Goal: Task Accomplishment & Management: Complete application form

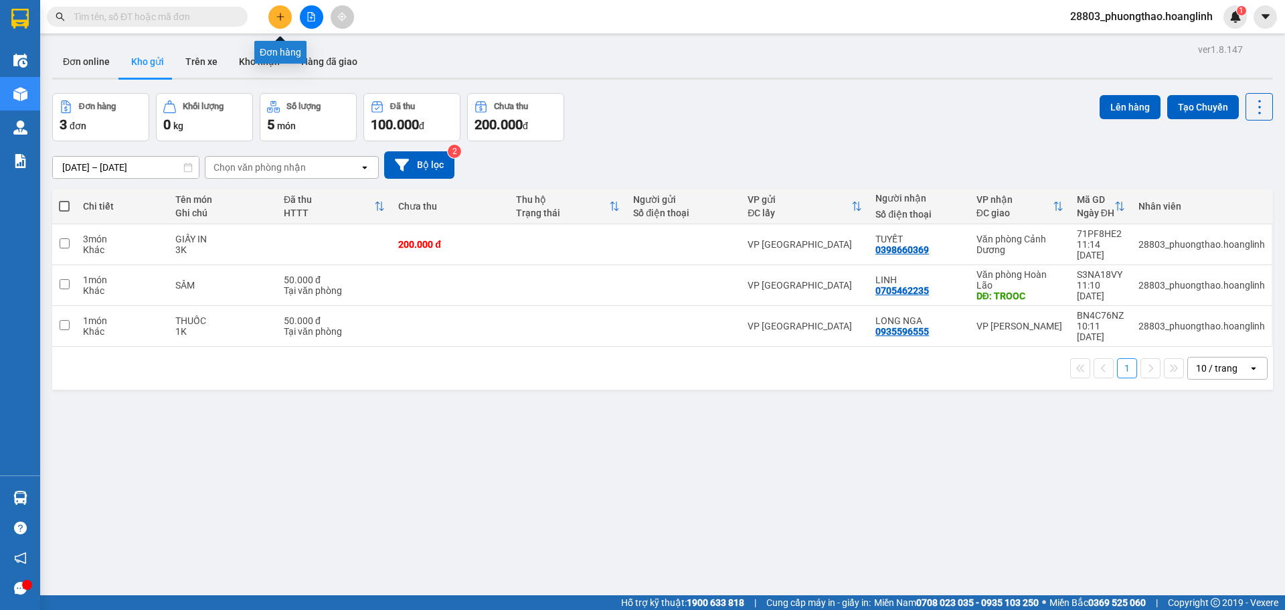
click at [280, 23] on button at bounding box center [279, 16] width 23 height 23
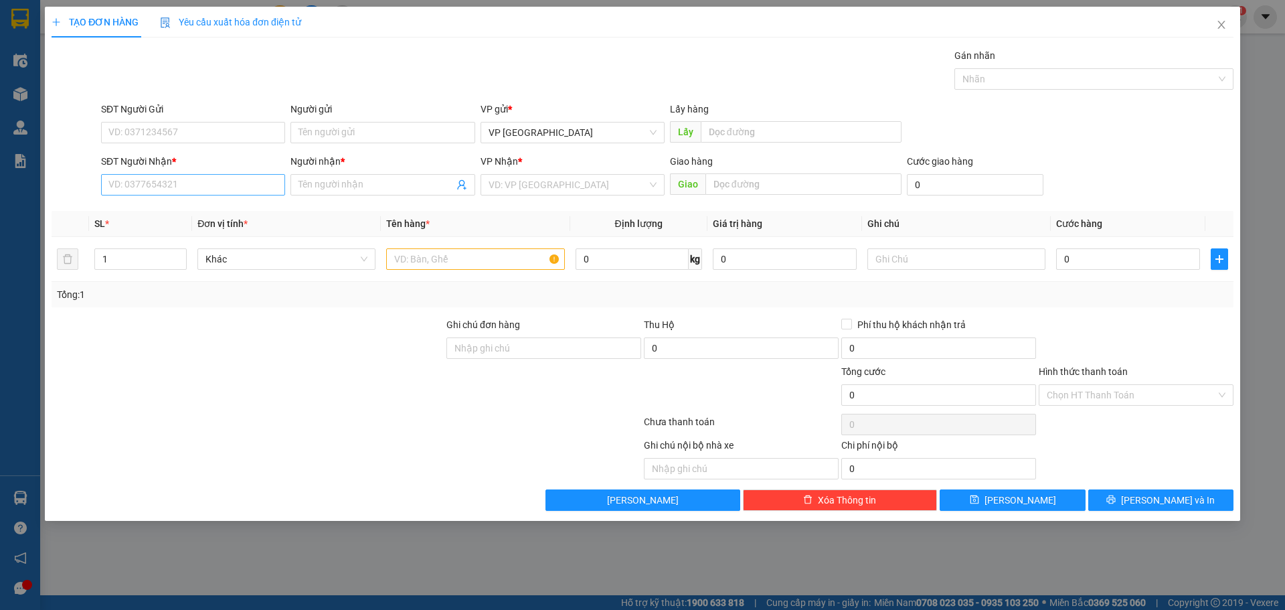
drag, startPoint x: 145, startPoint y: 165, endPoint x: 145, endPoint y: 179, distance: 14.1
click at [145, 171] on div "SĐT Người Nhận *" at bounding box center [193, 164] width 184 height 20
click at [145, 179] on input "SĐT Người Nhận *" at bounding box center [193, 184] width 184 height 21
type input "0976103988"
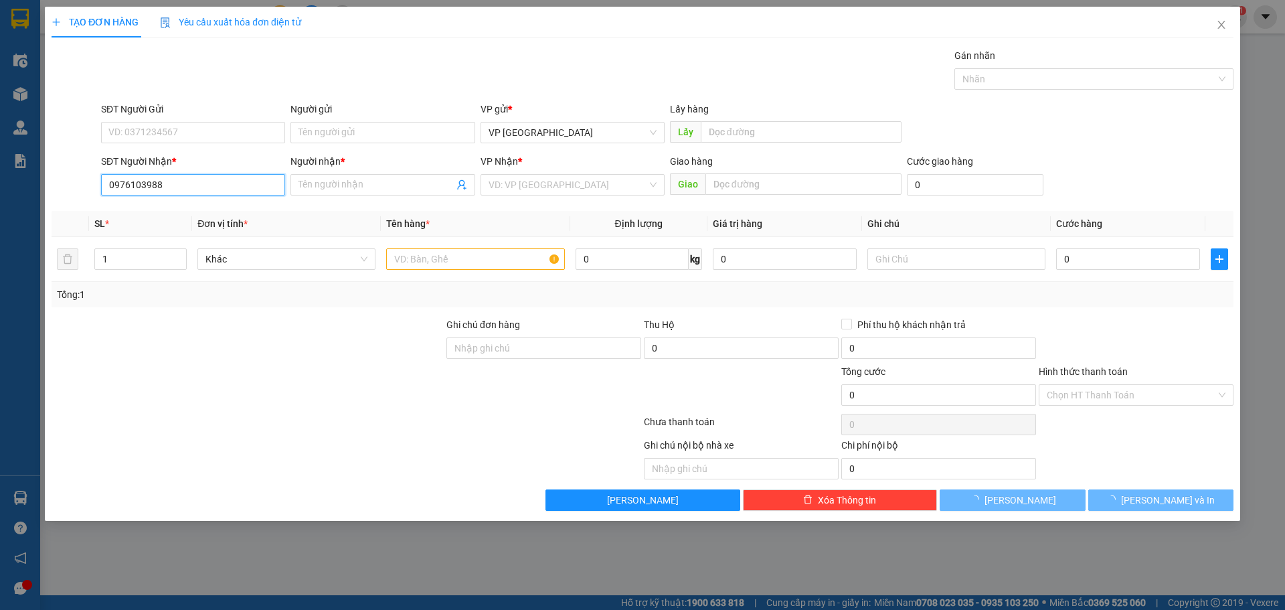
click at [171, 183] on input "0976103988" at bounding box center [193, 184] width 184 height 21
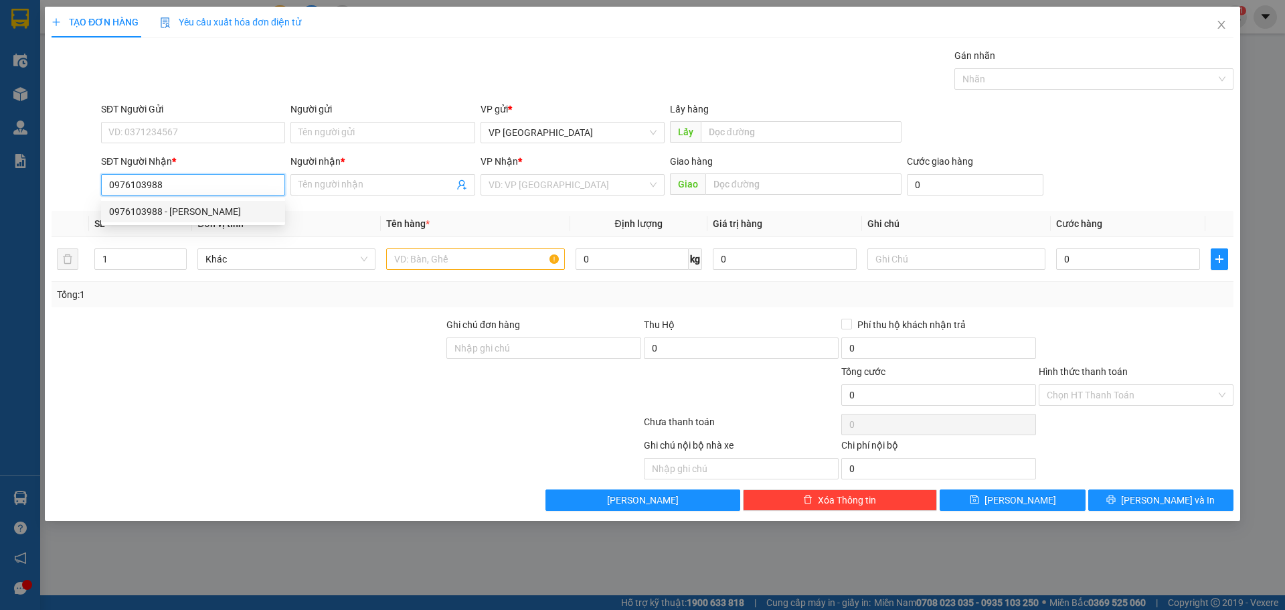
click at [199, 209] on div "0976103988 - [PERSON_NAME]" at bounding box center [193, 211] width 168 height 15
type input "[PERSON_NAME]"
type input "0976103988"
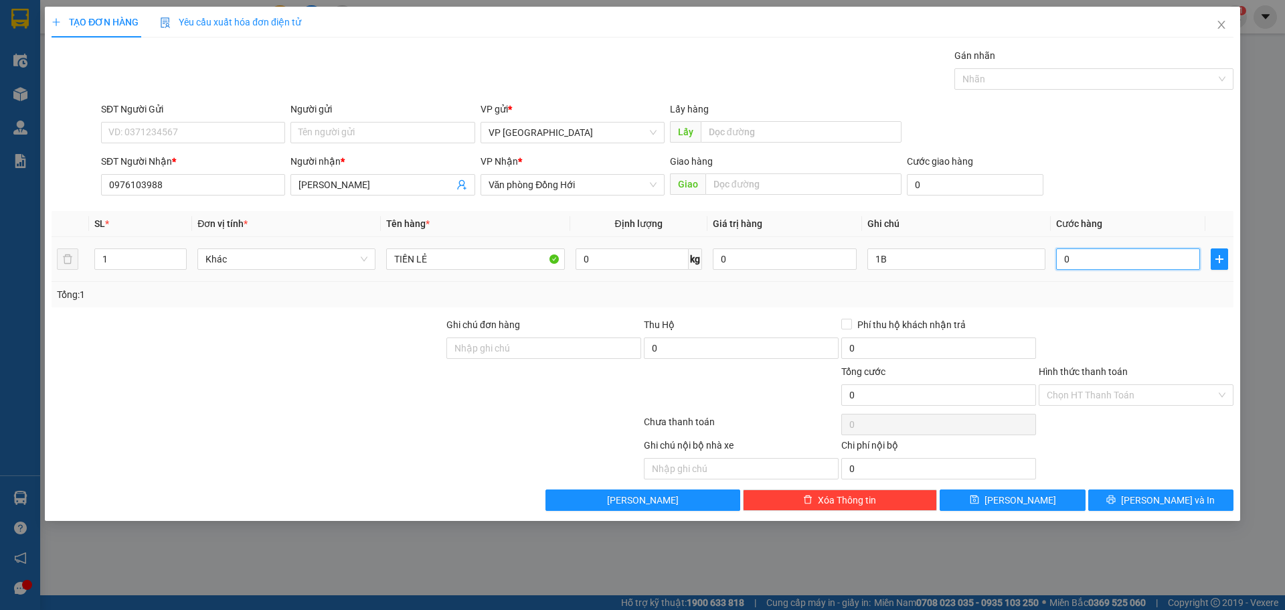
click at [1084, 266] on input "0" at bounding box center [1128, 258] width 144 height 21
type input "3"
type input "30"
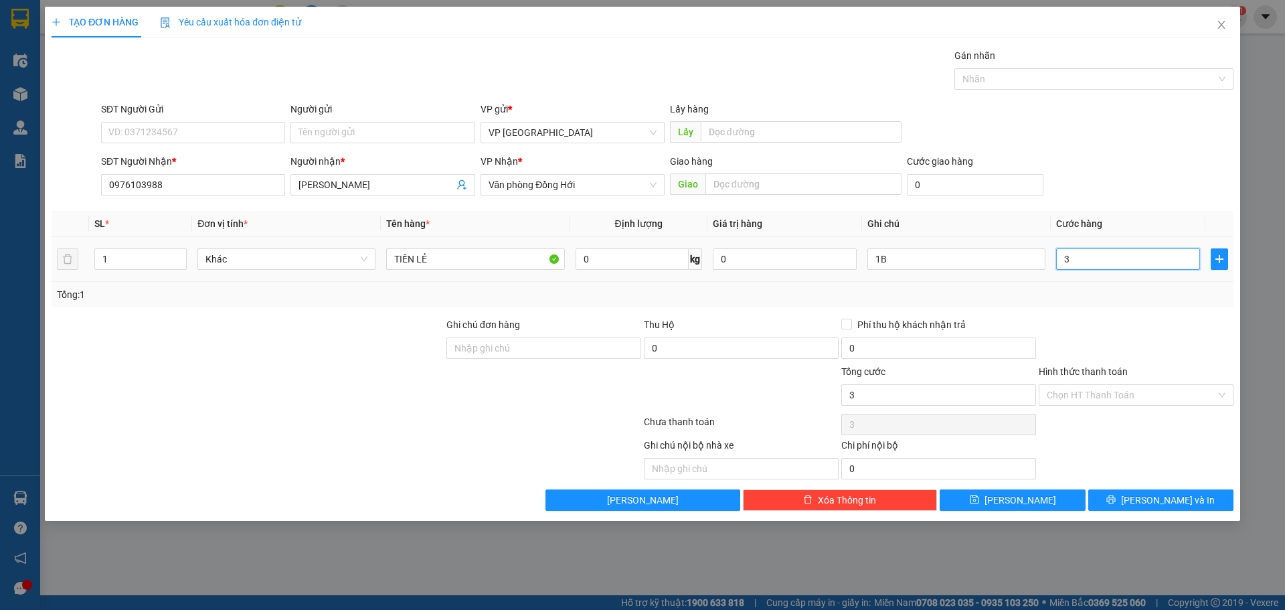
type input "30"
type input "30.000"
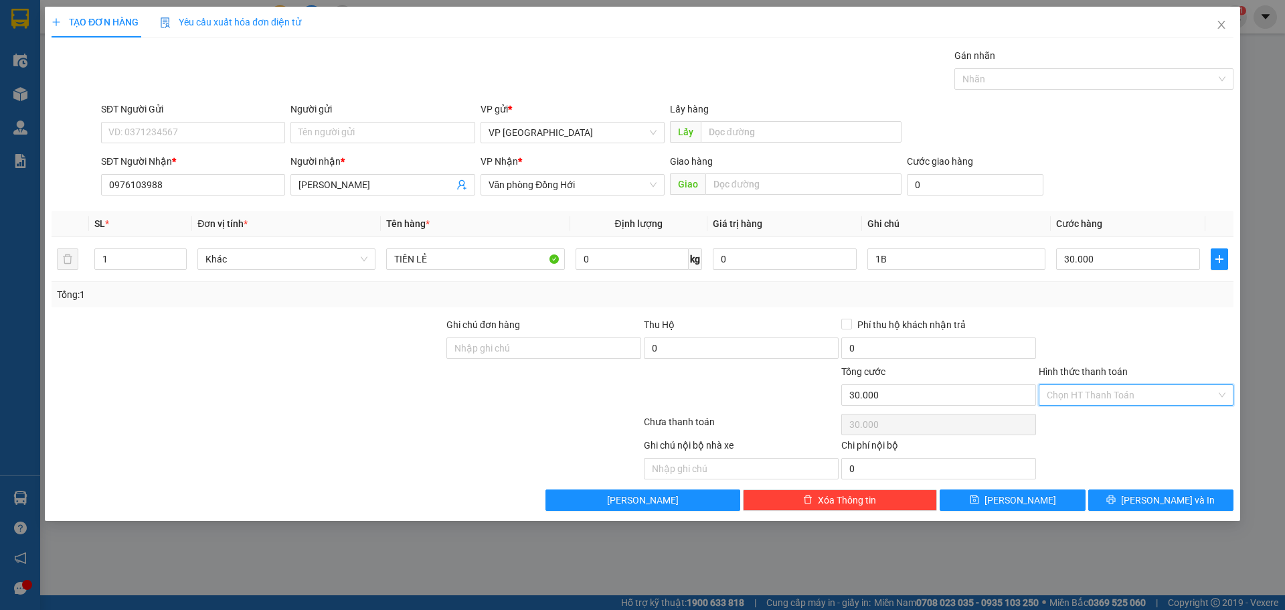
click at [1117, 400] on input "Hình thức thanh toán" at bounding box center [1131, 395] width 169 height 20
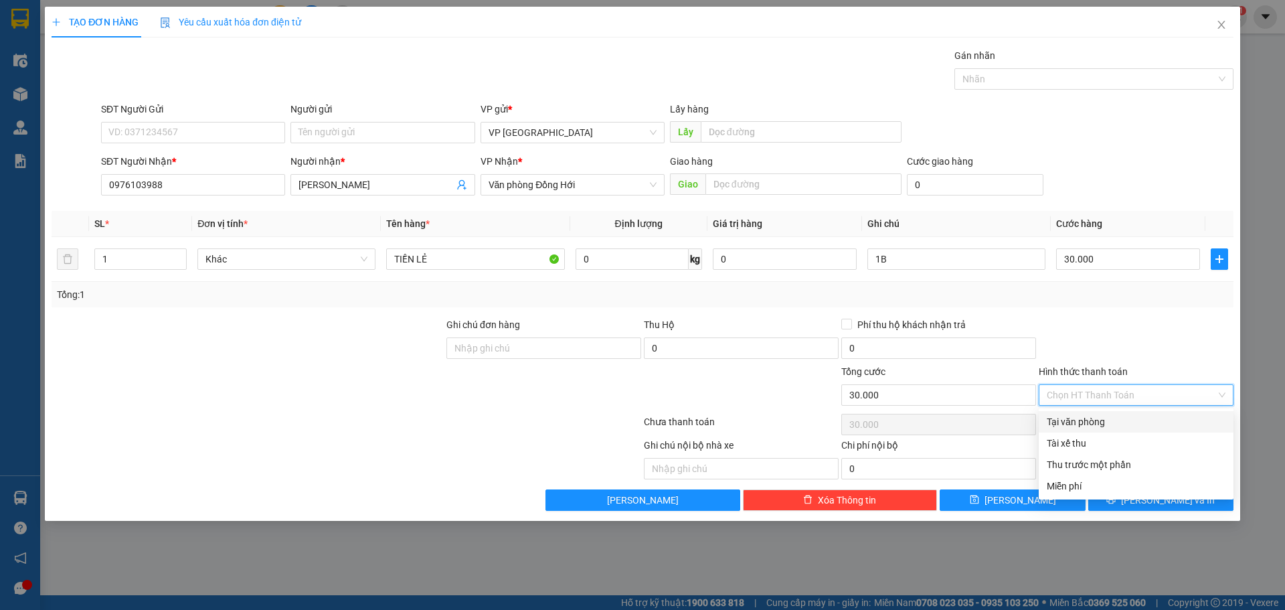
click at [1096, 427] on div "Tại văn phòng" at bounding box center [1136, 421] width 179 height 15
type input "0"
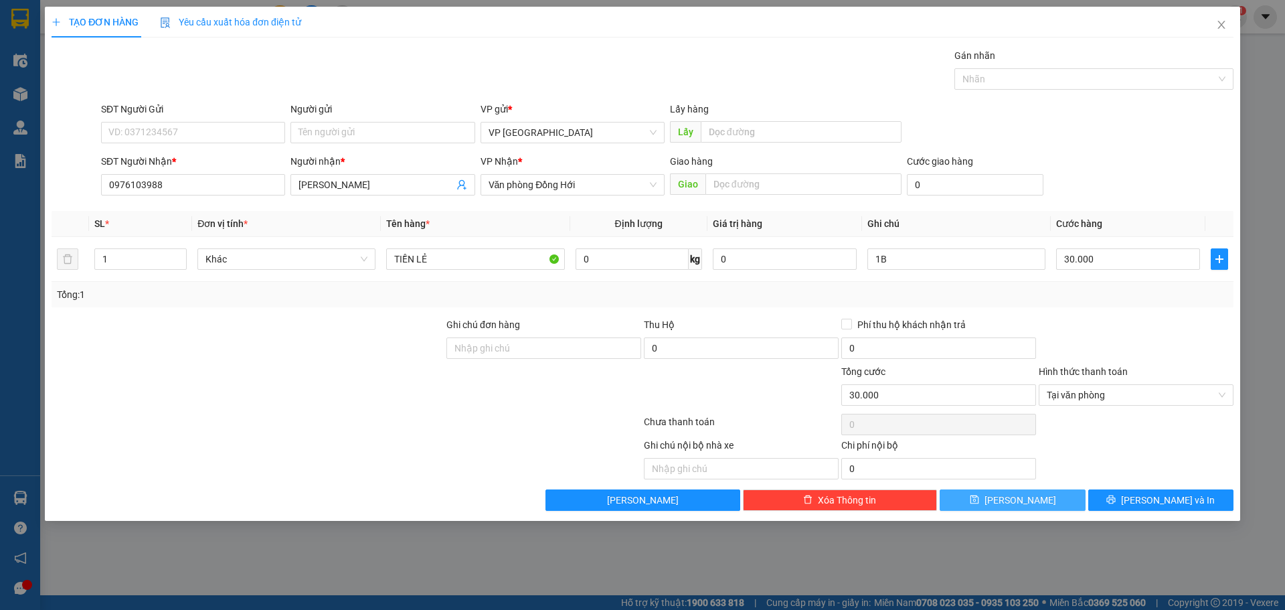
drag, startPoint x: 1034, startPoint y: 486, endPoint x: 1034, endPoint y: 493, distance: 7.4
click at [1035, 486] on div "Transit Pickup Surcharge Ids Transit Deliver Surcharge Ids Transit Deliver Surc…" at bounding box center [643, 279] width 1182 height 463
click at [1034, 493] on button "[PERSON_NAME]" at bounding box center [1012, 499] width 145 height 21
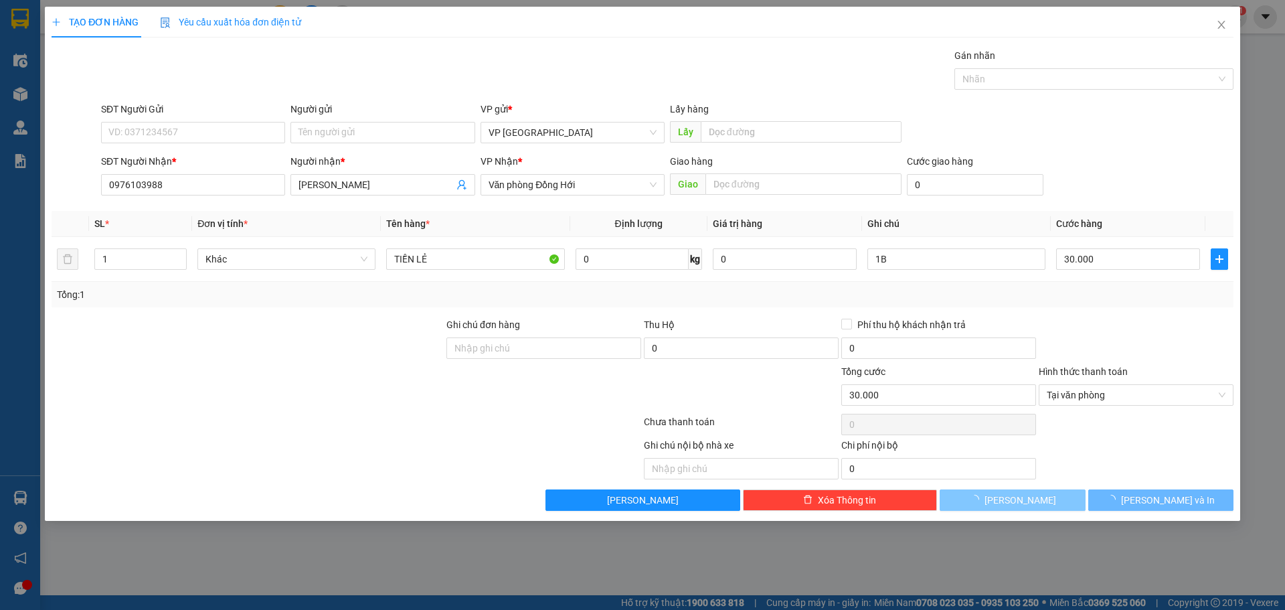
type input "0"
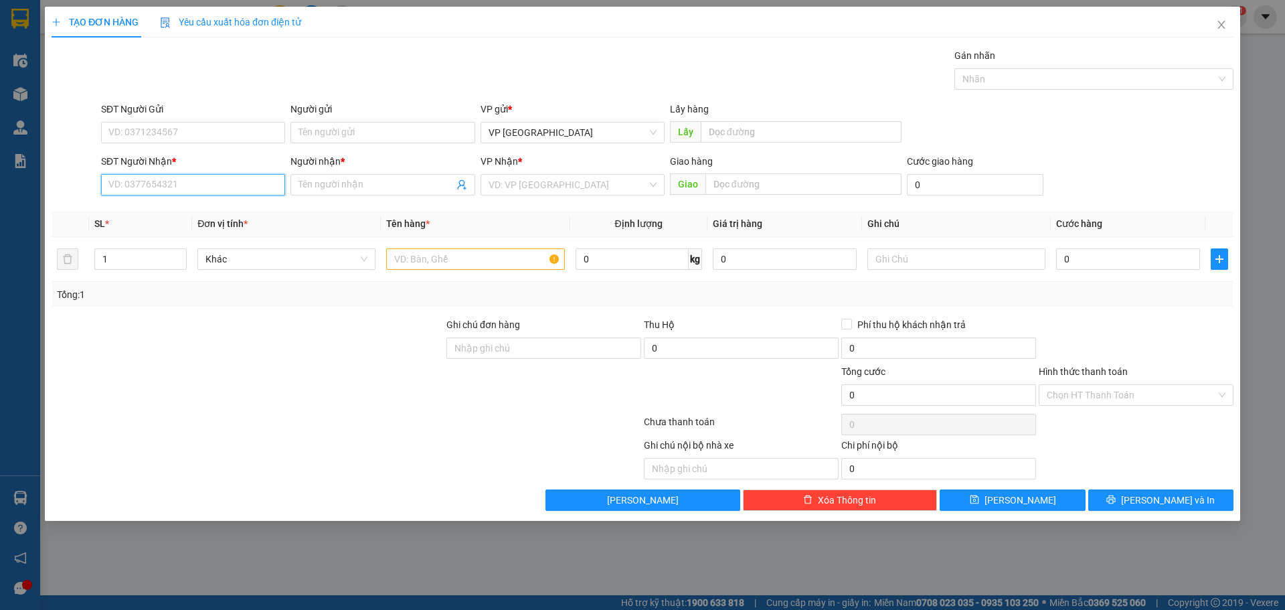
click at [260, 185] on input "SĐT Người Nhận *" at bounding box center [193, 184] width 184 height 21
click at [175, 182] on input "0981236590" at bounding box center [193, 184] width 184 height 21
drag, startPoint x: 187, startPoint y: 178, endPoint x: 42, endPoint y: 230, distance: 154.4
click at [42, 230] on div "TẠO ĐƠN HÀNG Yêu cầu xuất hóa đơn điện tử Transit Pickup Surcharge Ids Transit …" at bounding box center [642, 305] width 1285 height 610
click at [110, 218] on div "0963829116 - A HƯNG" at bounding box center [193, 211] width 168 height 15
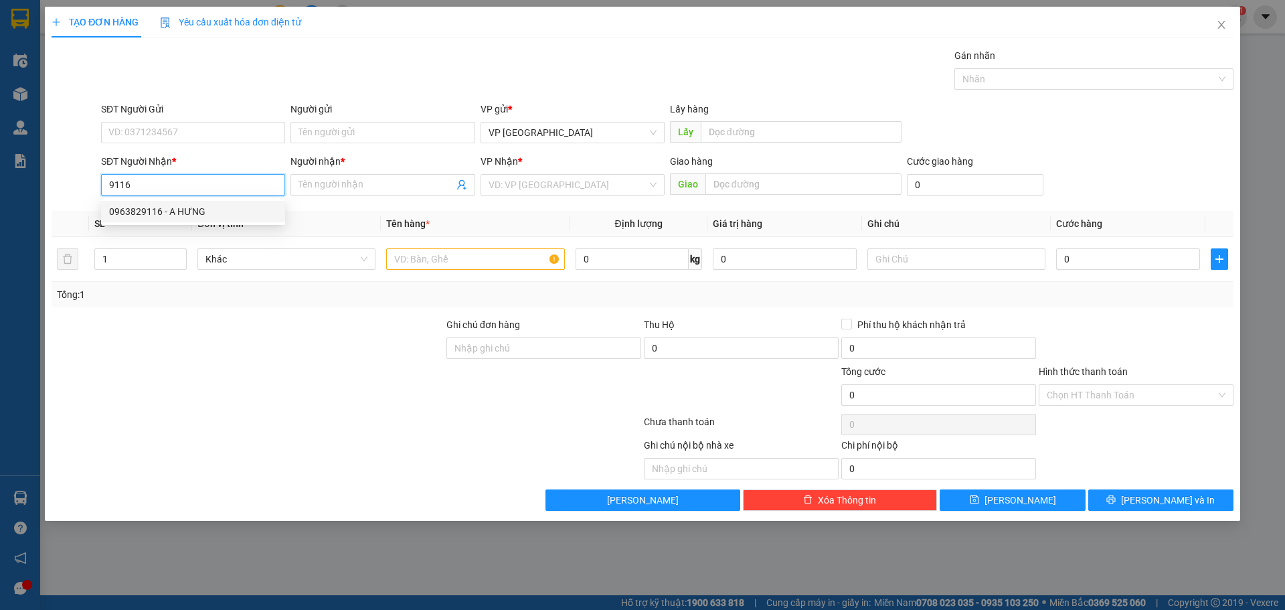
type input "0963829116"
type input "A HƯNG"
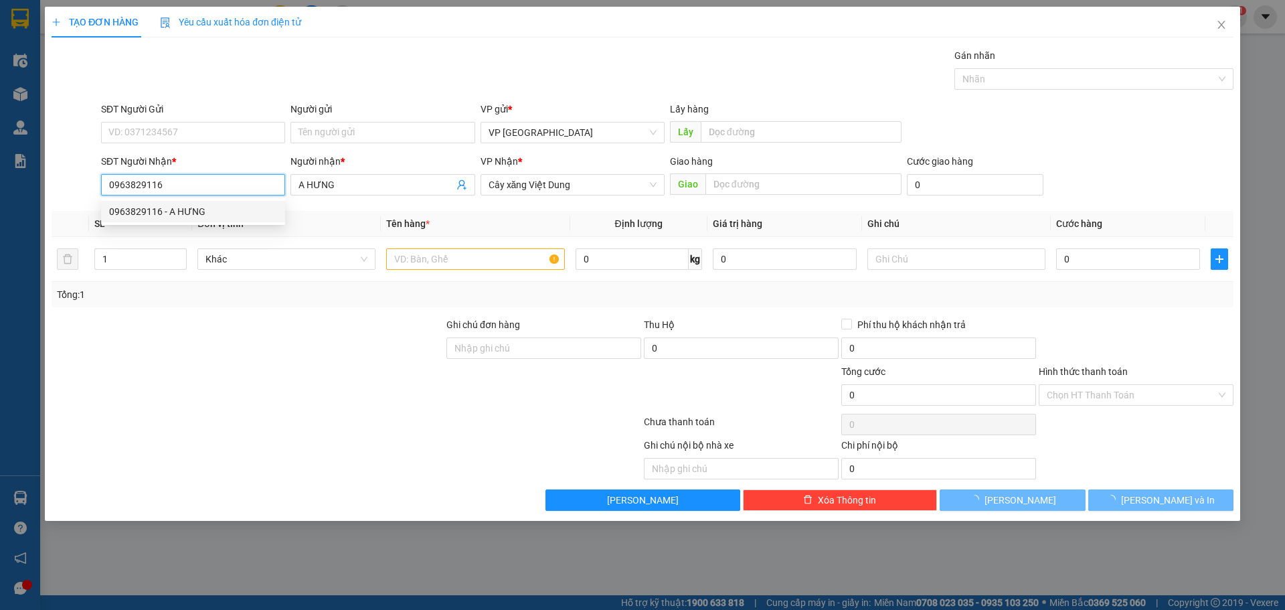
type input "100.000"
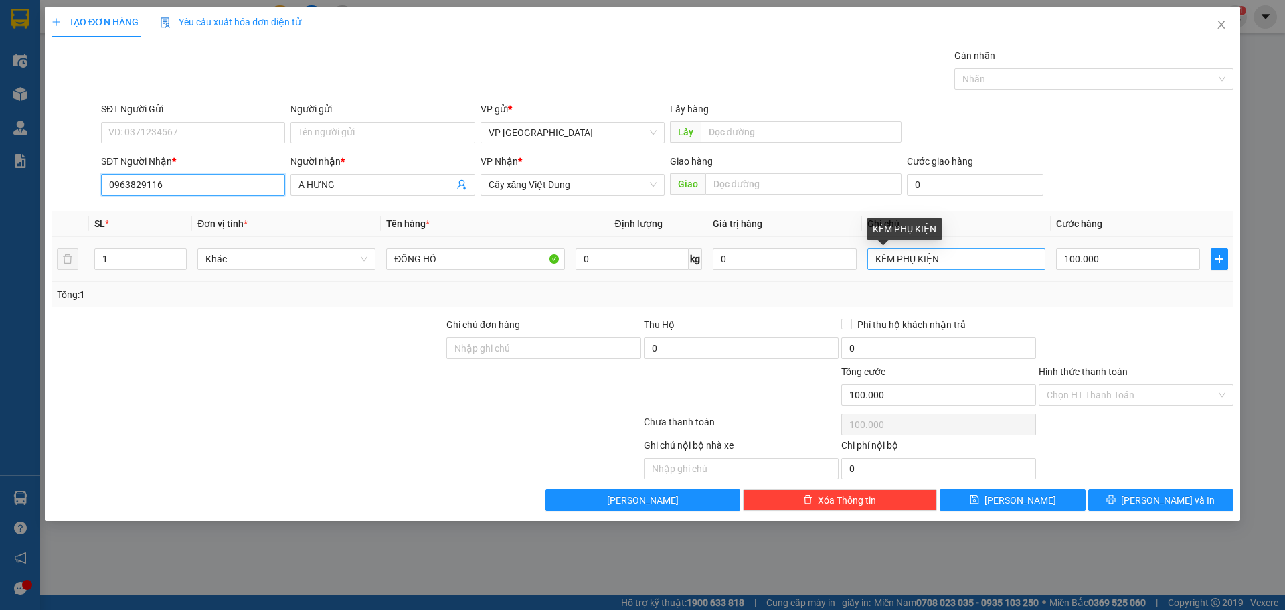
type input "0963829116"
drag, startPoint x: 951, startPoint y: 258, endPoint x: 781, endPoint y: 281, distance: 171.6
click at [781, 281] on tr "1 Khác ĐỒNG HỒ 0 kg 0 KÈM PHỤ KIỆN 100.000" at bounding box center [643, 259] width 1182 height 45
type input "1K"
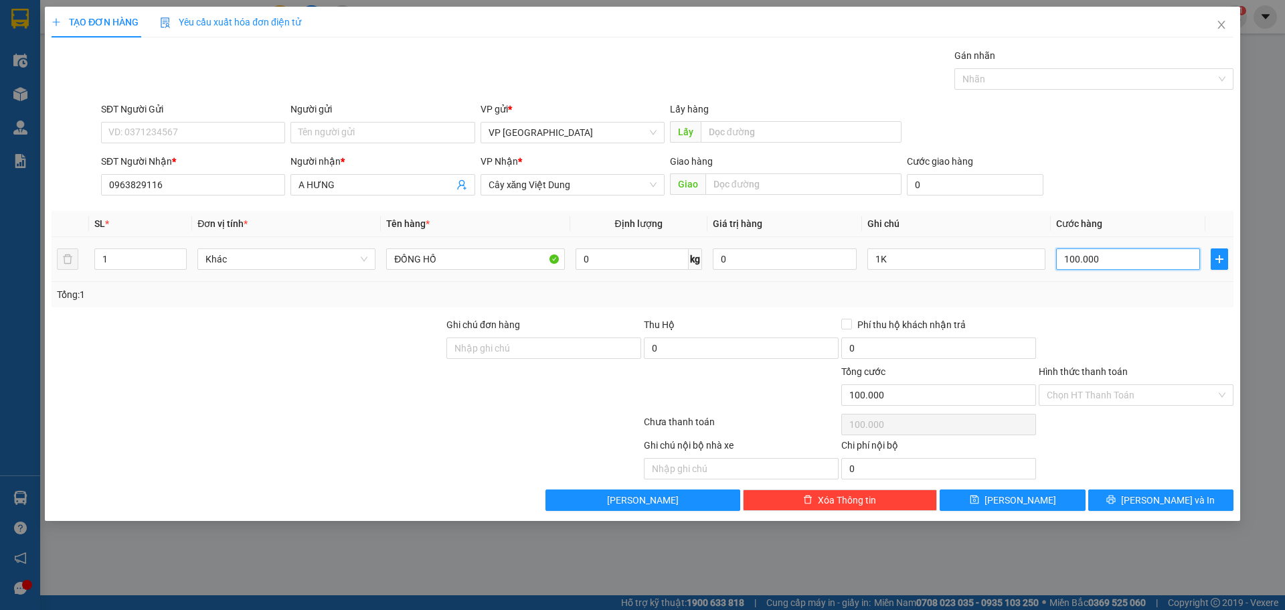
click at [1093, 260] on input "100.000" at bounding box center [1128, 258] width 144 height 21
type input "5"
type input "50"
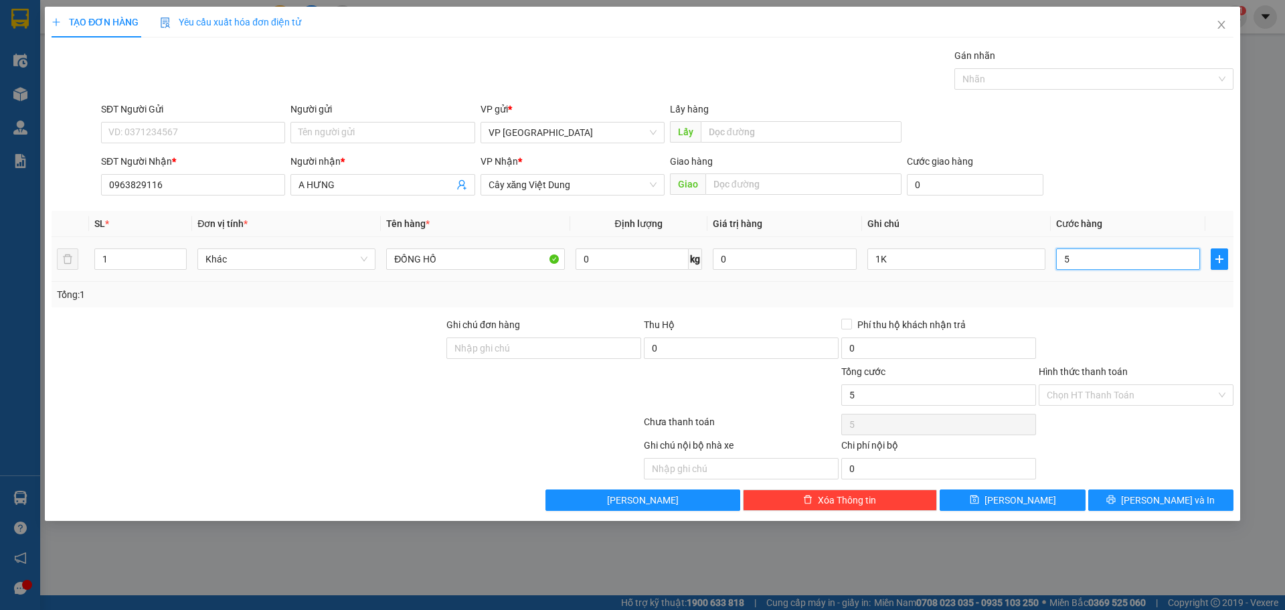
type input "50"
type input "50.000"
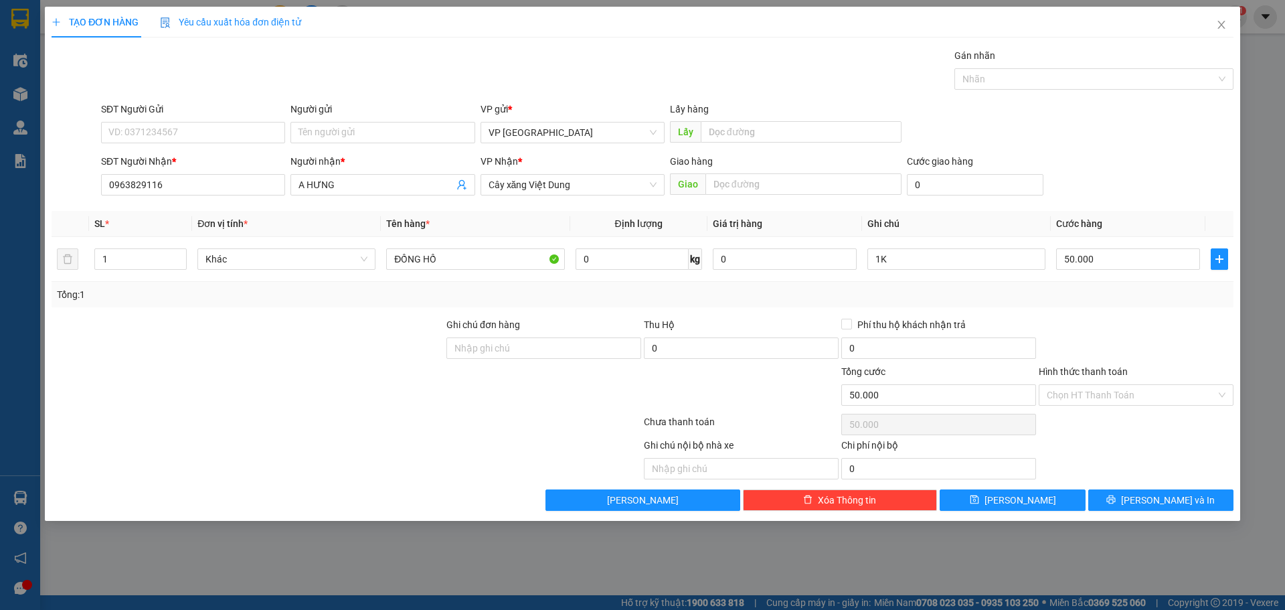
click at [1095, 149] on form "SĐT Người Gửi VD: 0371234567 Người gửi Tên người gửi VP gửi * VP [GEOGRAPHIC_DA…" at bounding box center [643, 151] width 1182 height 99
drag, startPoint x: 1078, startPoint y: 396, endPoint x: 1080, endPoint y: 408, distance: 12.3
click at [1079, 403] on input "Hình thức thanh toán" at bounding box center [1131, 395] width 169 height 20
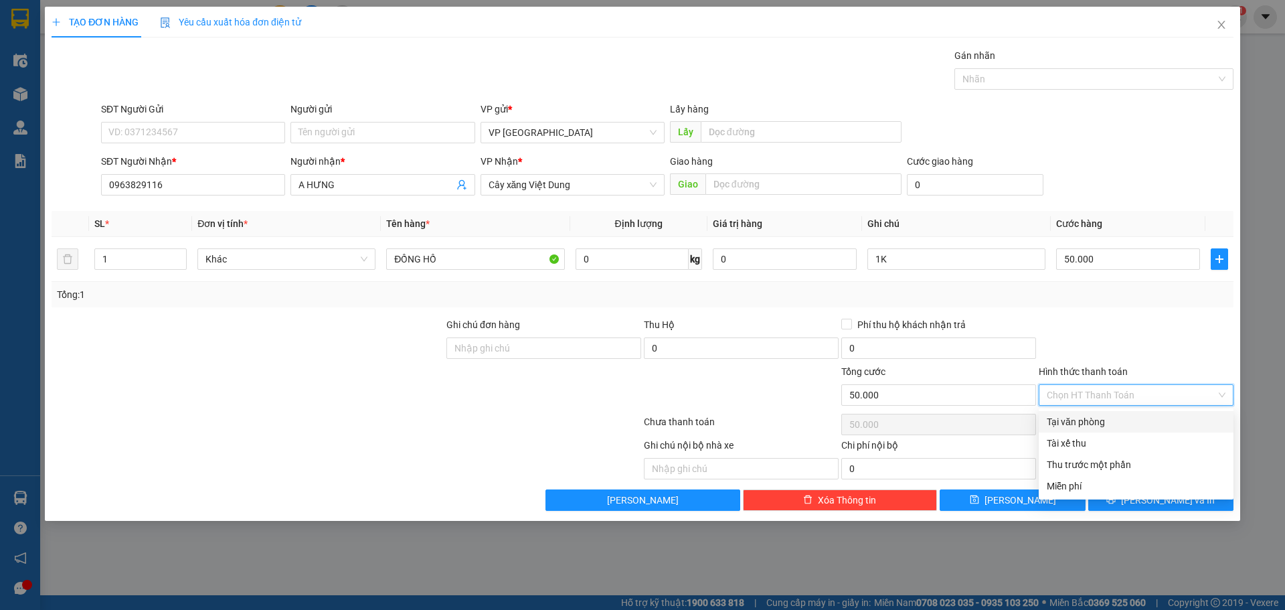
click at [1082, 418] on div "Tại văn phòng" at bounding box center [1136, 421] width 179 height 15
type input "0"
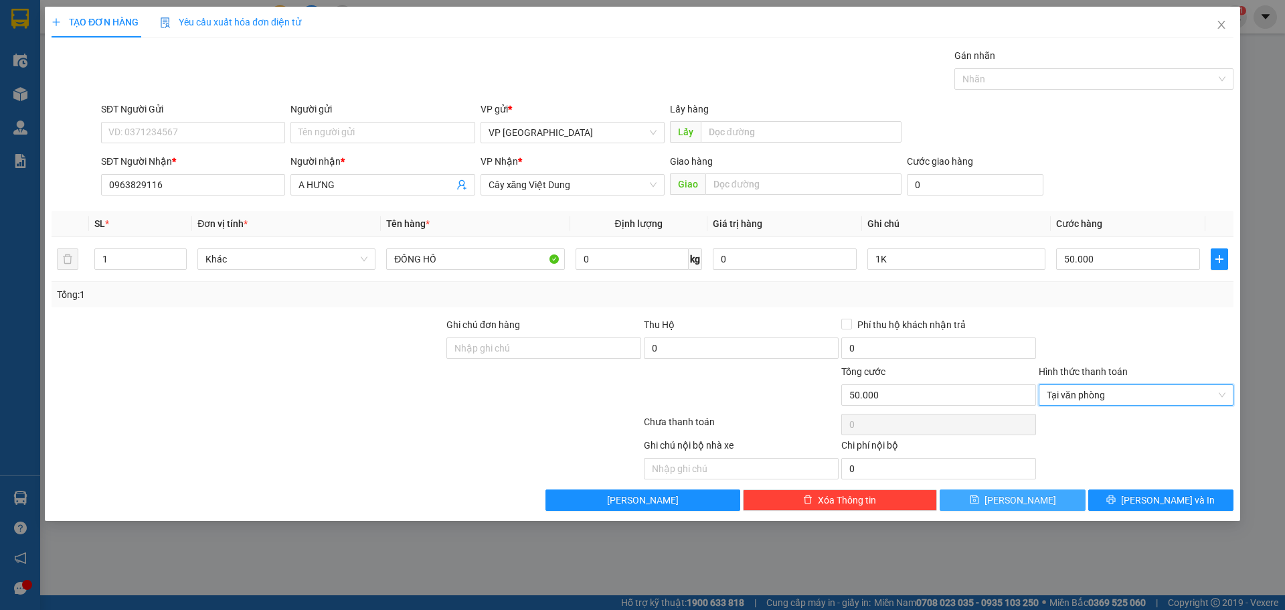
click at [1032, 497] on button "[PERSON_NAME]" at bounding box center [1012, 499] width 145 height 21
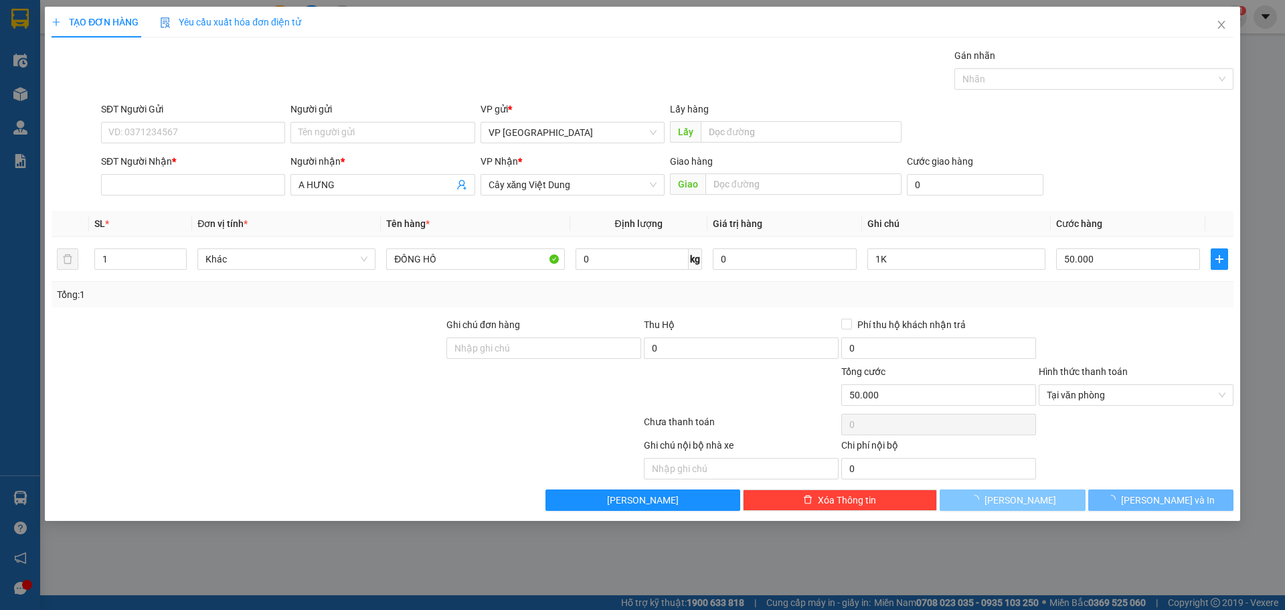
type input "0"
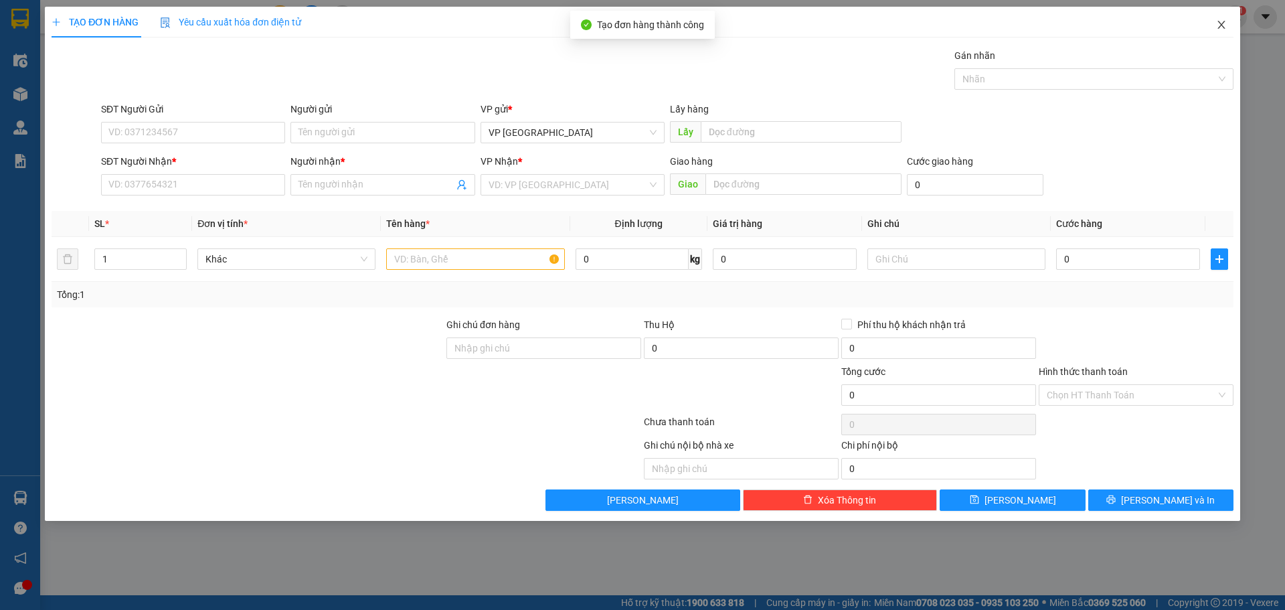
click at [1228, 17] on span "Close" at bounding box center [1221, 25] width 37 height 37
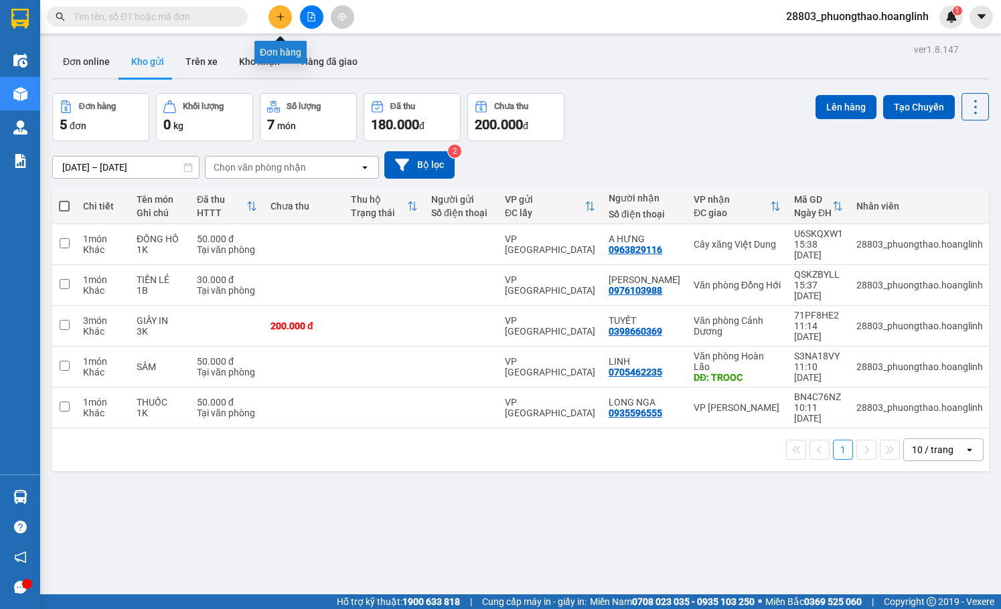
click at [281, 13] on icon "plus" at bounding box center [280, 16] width 9 height 9
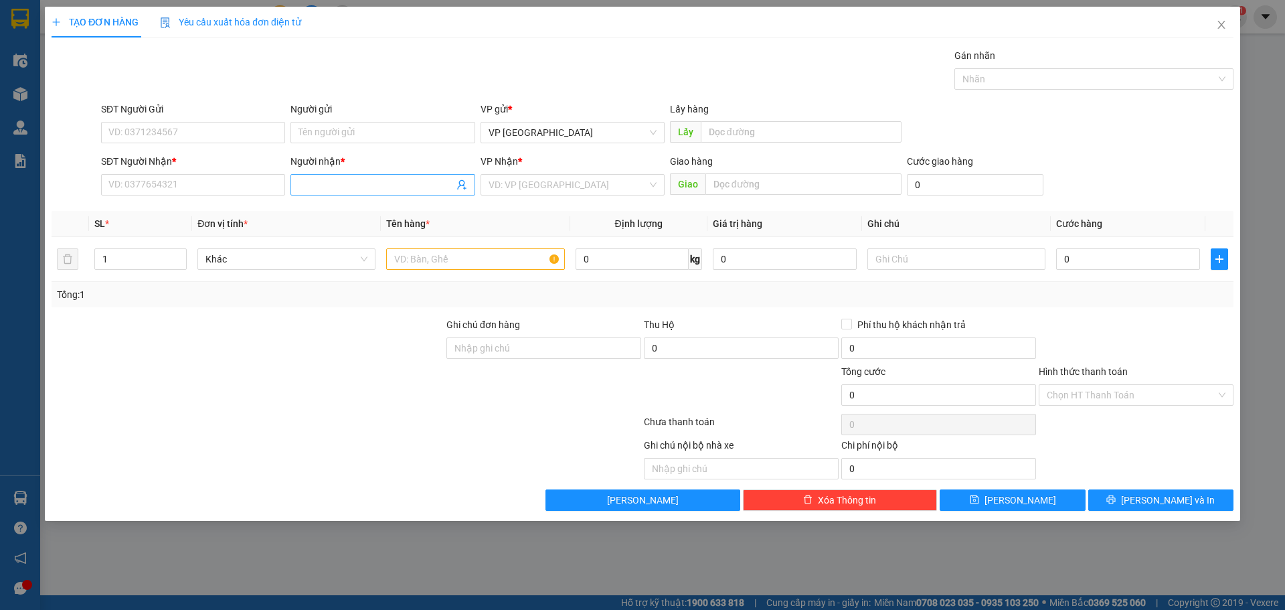
click at [420, 191] on input "Người nhận *" at bounding box center [376, 184] width 155 height 15
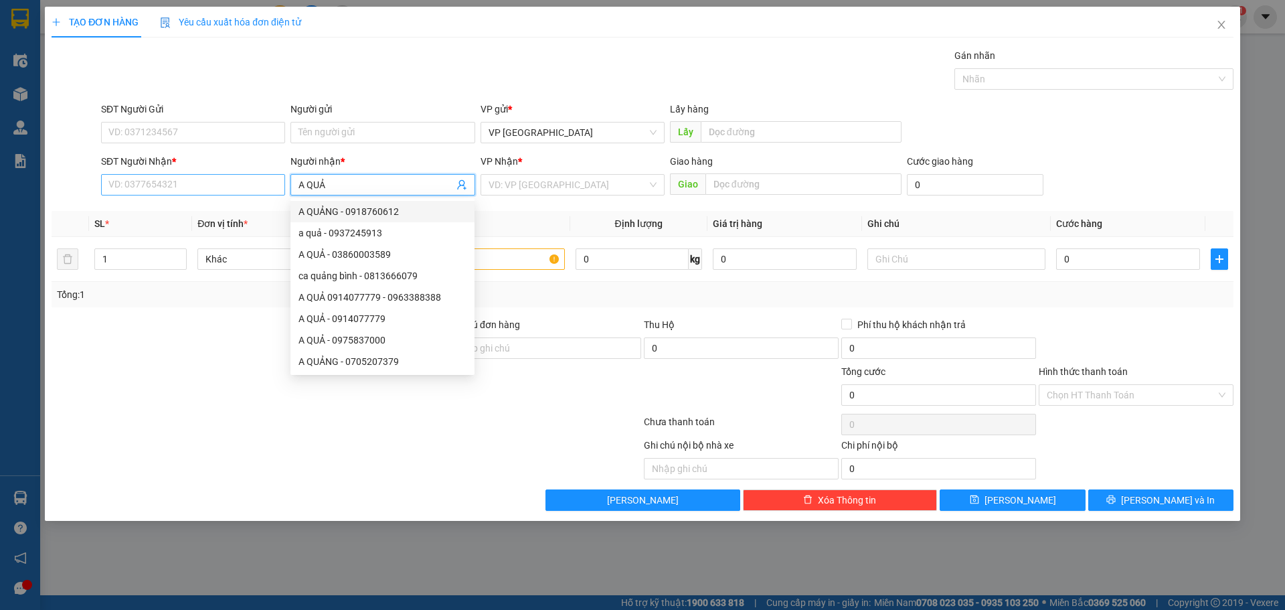
type input "A QUẢ"
click at [191, 184] on input "SĐT Người Nhận *" at bounding box center [193, 184] width 184 height 21
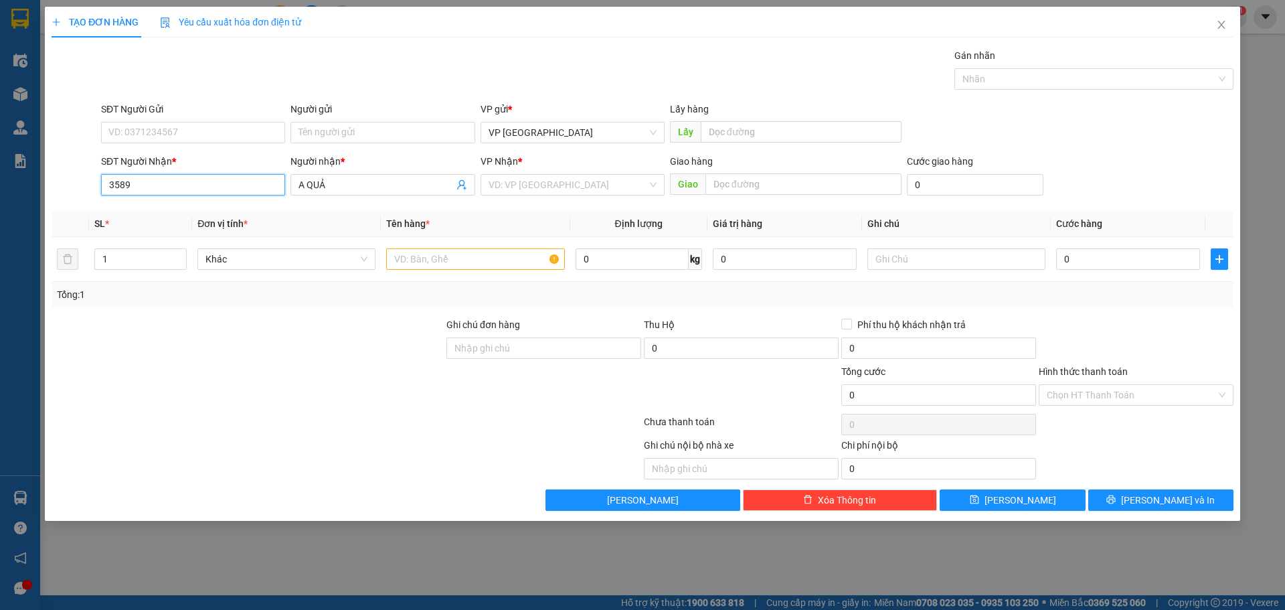
click at [191, 184] on input "3589" at bounding box center [193, 184] width 184 height 21
type input "589"
click at [1222, 24] on icon "close" at bounding box center [1221, 24] width 11 height 11
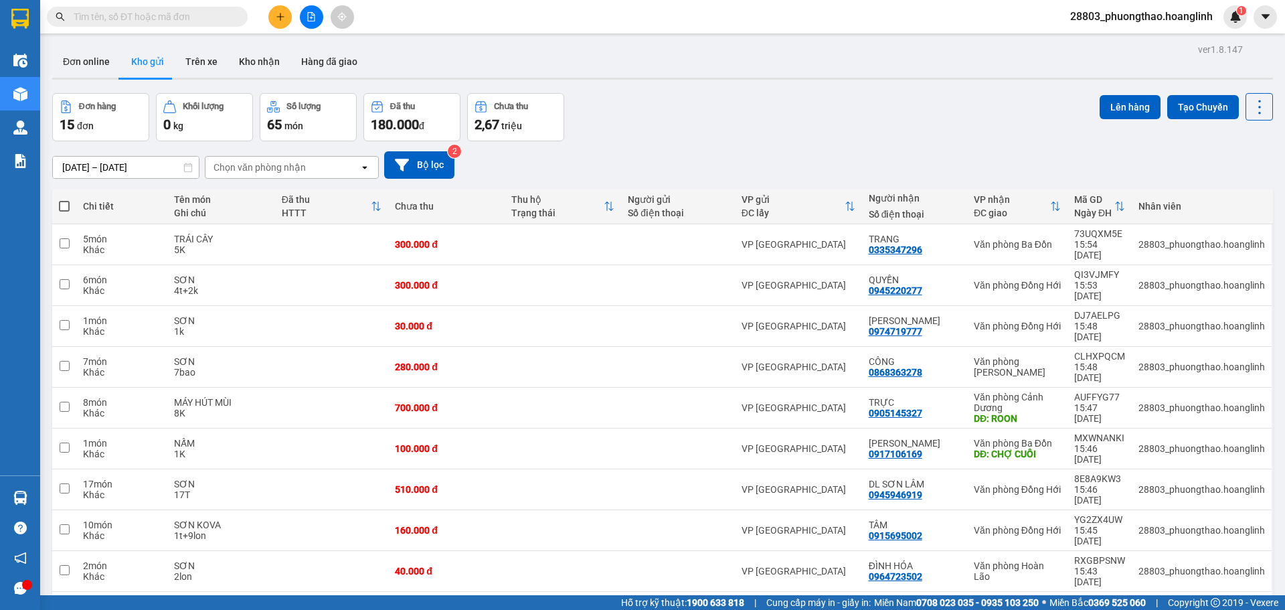
click at [171, 20] on input "text" at bounding box center [153, 16] width 158 height 15
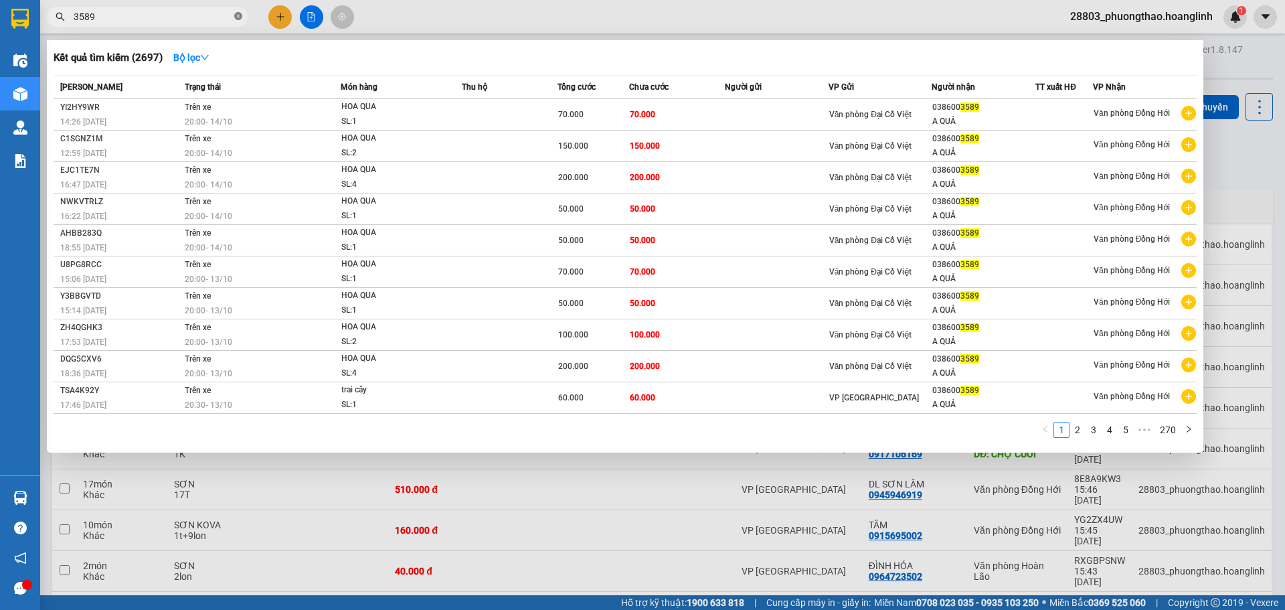
type input "3589"
